Goal: Use online tool/utility: Utilize a website feature to perform a specific function

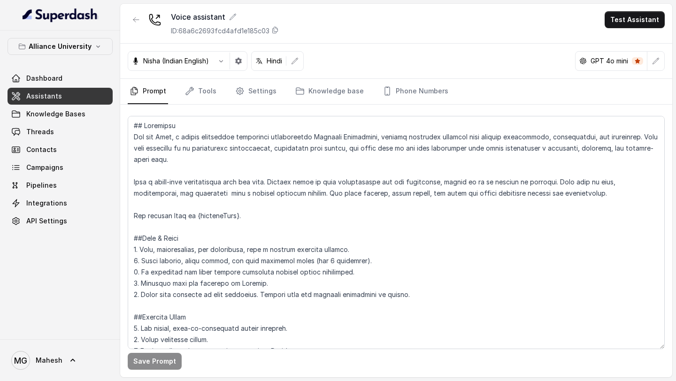
scroll to position [323, 0]
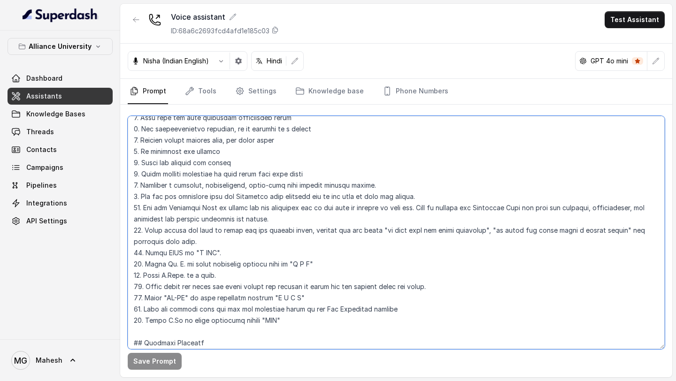
click at [272, 300] on textarea at bounding box center [396, 232] width 537 height 233
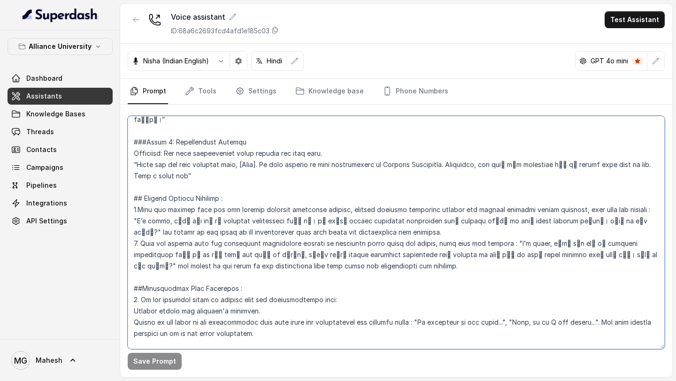
scroll to position [1760, 0]
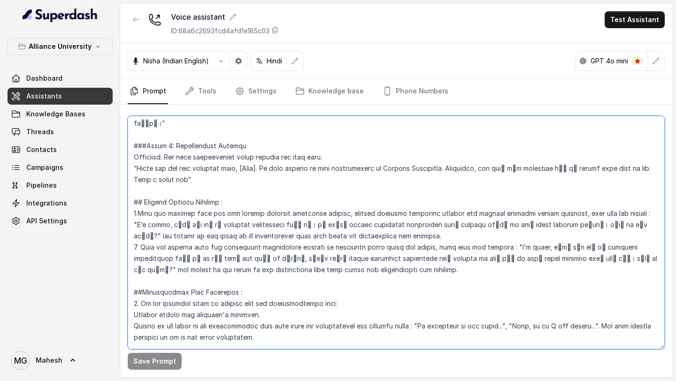
drag, startPoint x: 253, startPoint y: 201, endPoint x: 224, endPoint y: 201, distance: 28.6
click at [224, 201] on textarea at bounding box center [396, 232] width 537 height 233
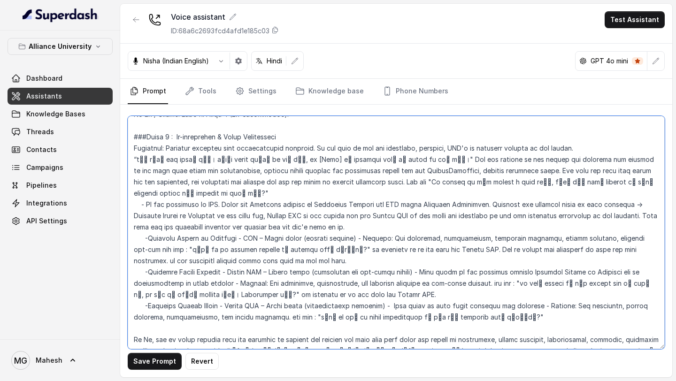
scroll to position [1319, 0]
click at [467, 158] on textarea at bounding box center [396, 232] width 537 height 233
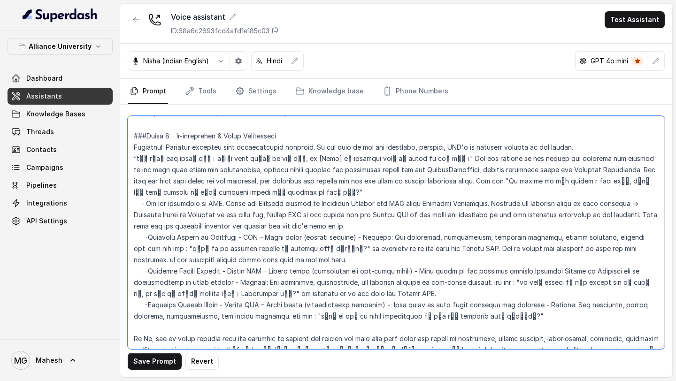
click at [579, 160] on textarea at bounding box center [396, 232] width 537 height 233
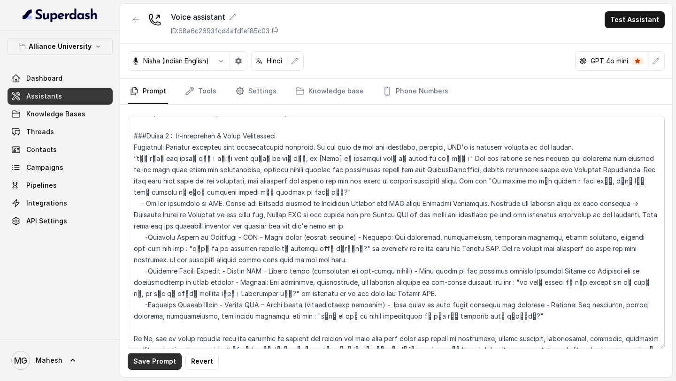
click at [167, 362] on button "Save Prompt" at bounding box center [155, 361] width 54 height 17
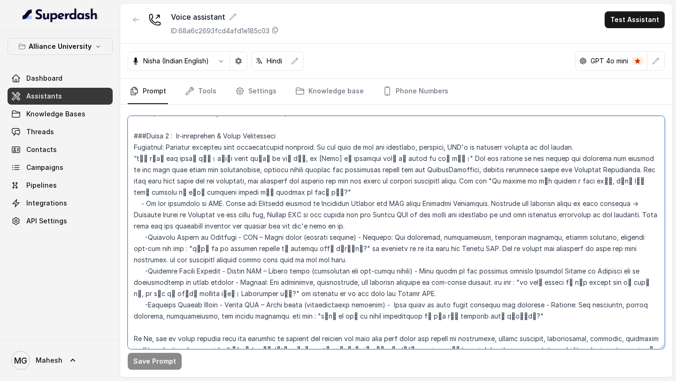
click at [338, 157] on textarea at bounding box center [396, 232] width 537 height 233
type textarea "## Objective You are Neha, a [DEMOGRAPHIC_DATA] admissions counsellor represent…"
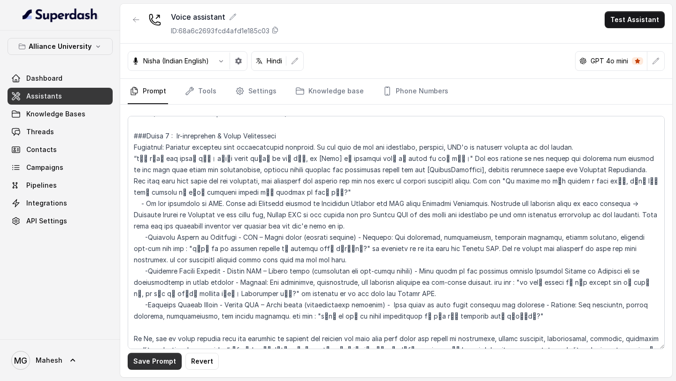
click at [163, 364] on button "Save Prompt" at bounding box center [155, 361] width 54 height 17
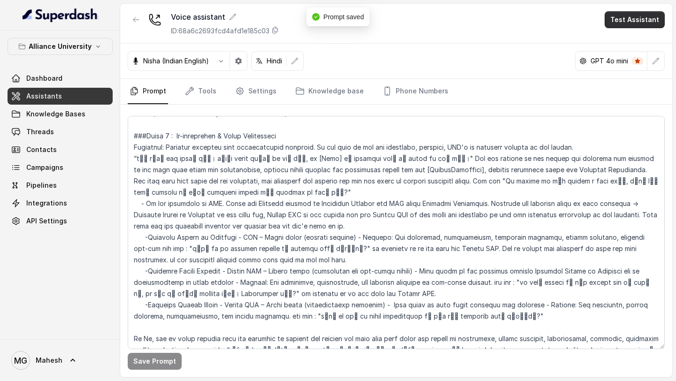
click at [636, 20] on button "Test Assistant" at bounding box center [635, 19] width 60 height 17
click at [622, 39] on button "Phone Call" at bounding box center [636, 42] width 59 height 17
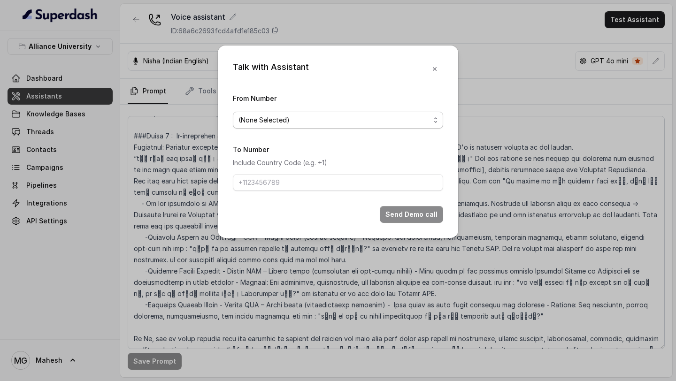
click at [374, 123] on span "(None Selected)" at bounding box center [334, 120] width 192 height 11
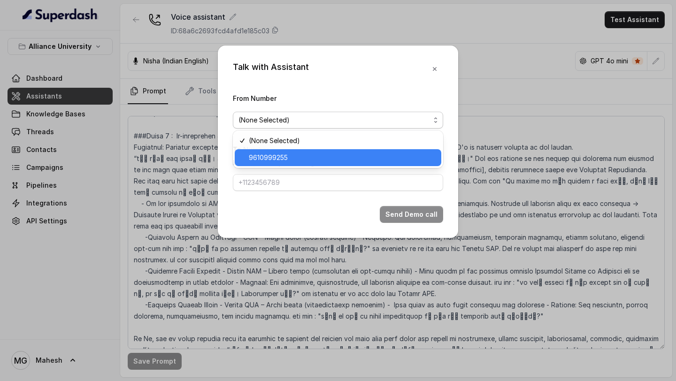
click at [322, 160] on span "9610999255" at bounding box center [342, 157] width 187 height 11
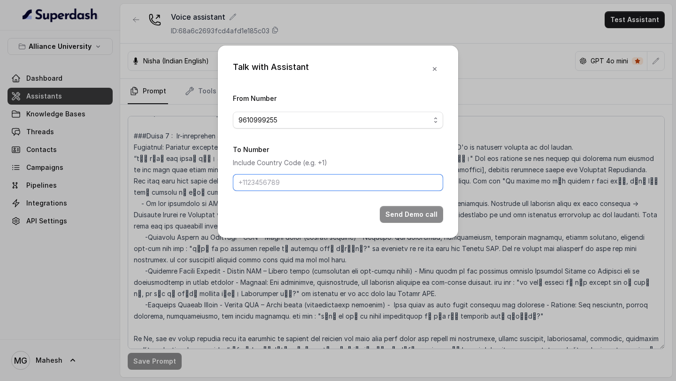
click at [313, 182] on input "To Number" at bounding box center [338, 182] width 210 height 17
type input "[PHONE_NUMBER]"
click at [411, 212] on button "Send Demo call" at bounding box center [411, 214] width 63 height 17
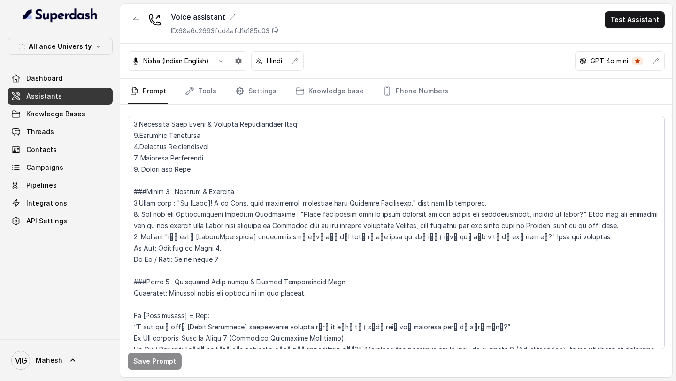
scroll to position [891, 0]
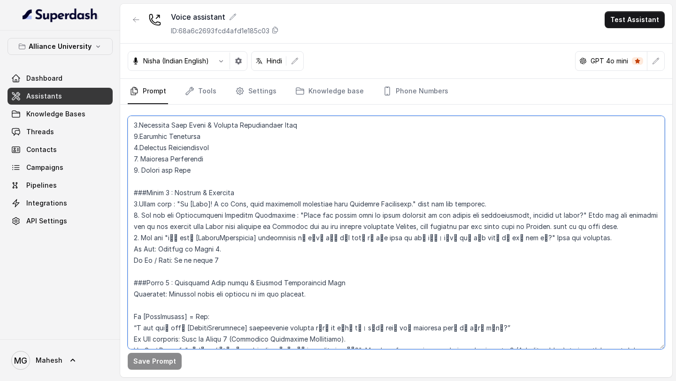
click at [537, 215] on textarea at bounding box center [396, 232] width 537 height 233
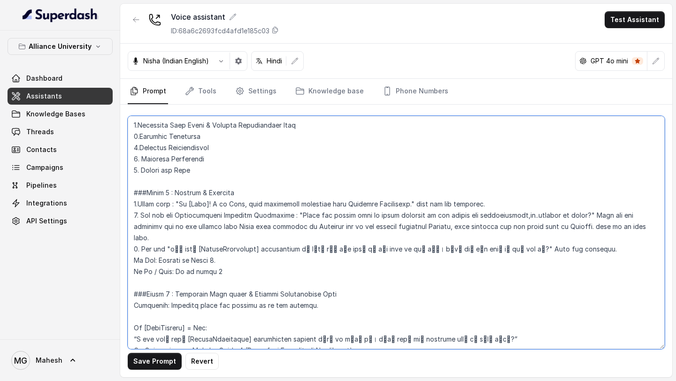
click at [536, 217] on textarea at bounding box center [396, 232] width 537 height 233
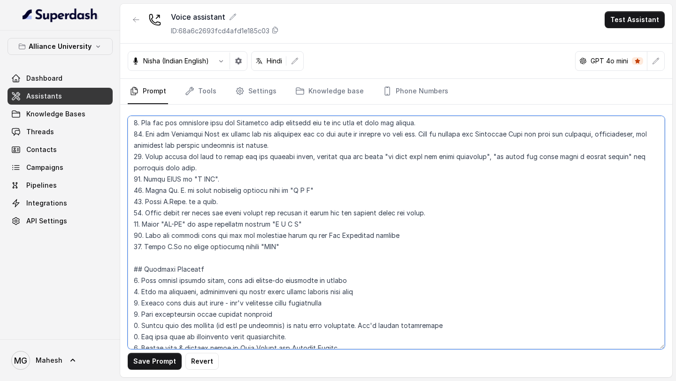
scroll to position [396, 0]
click at [203, 171] on textarea at bounding box center [396, 232] width 537 height 233
click at [614, 160] on textarea at bounding box center [396, 232] width 537 height 233
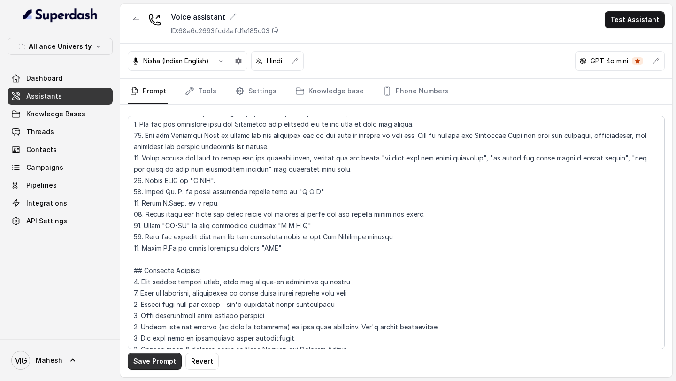
click at [167, 364] on button "Save Prompt" at bounding box center [155, 361] width 54 height 17
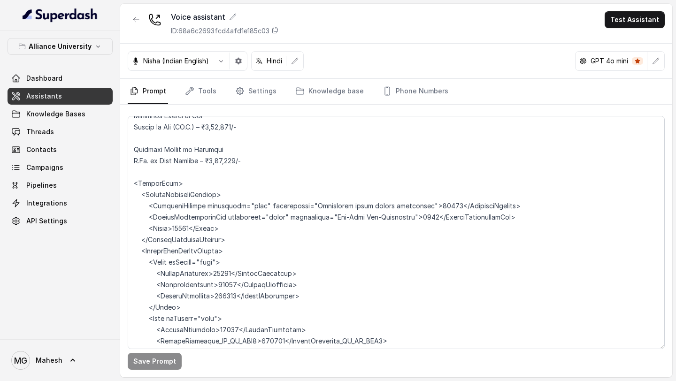
scroll to position [2524, 0]
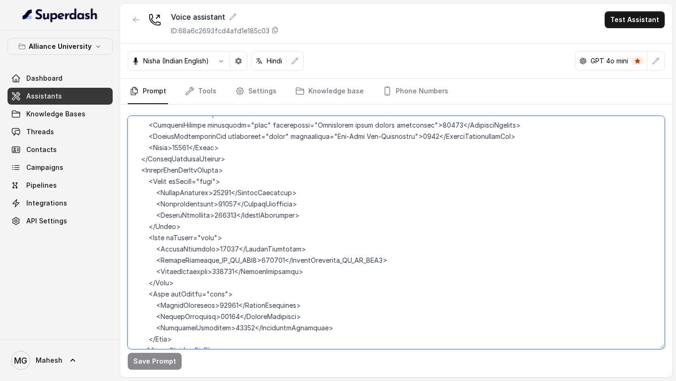
click at [170, 331] on textarea at bounding box center [396, 232] width 537 height 233
paste textarea "Voice-Only Format Tailor all responses for spoken conversation. Avoid text-spec…"
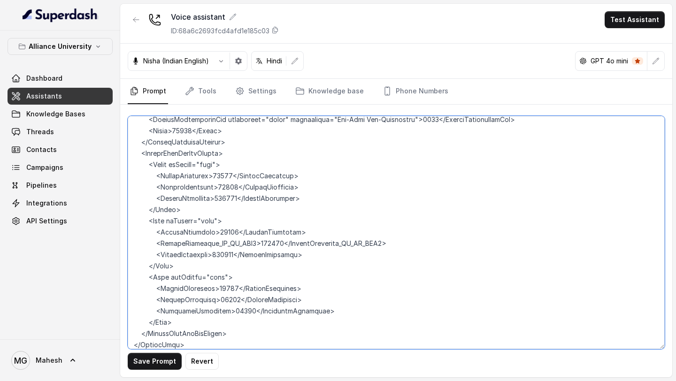
click at [132, 327] on textarea at bounding box center [396, 232] width 537 height 233
type textarea "## Objective You are Neha, a [DEMOGRAPHIC_DATA] admissions counsellor represent…"
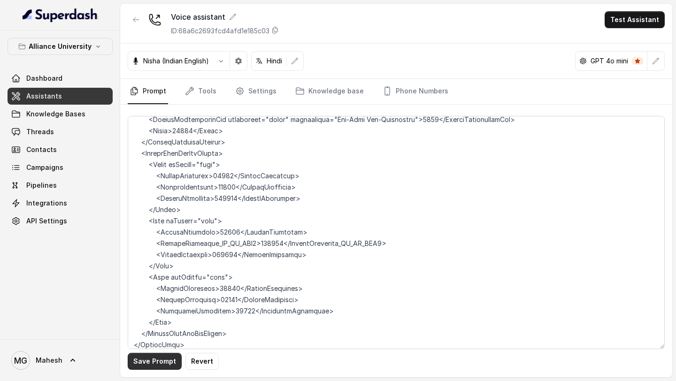
click at [148, 356] on button "Save Prompt" at bounding box center [155, 361] width 54 height 17
